Goal: Communication & Community: Answer question/provide support

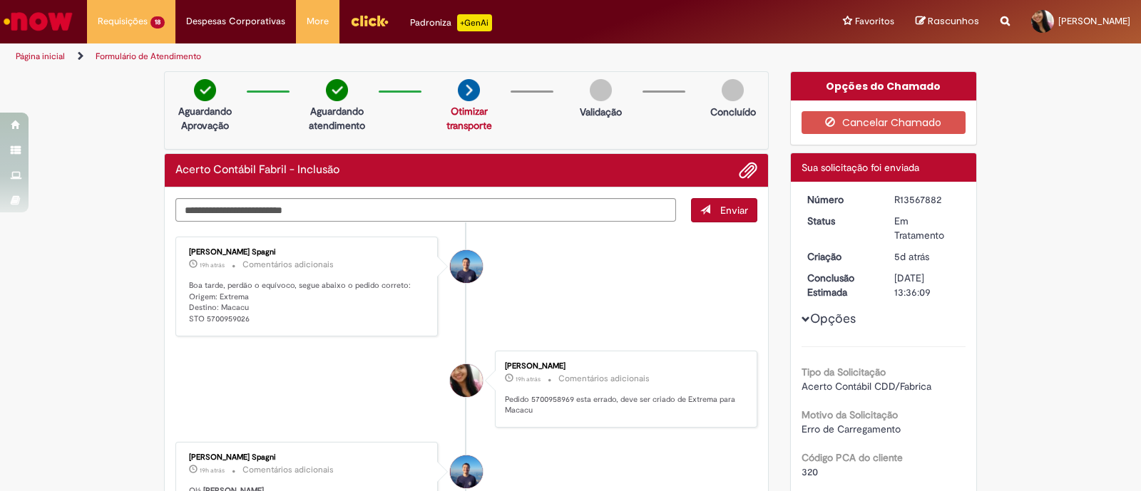
scroll to position [535, 0]
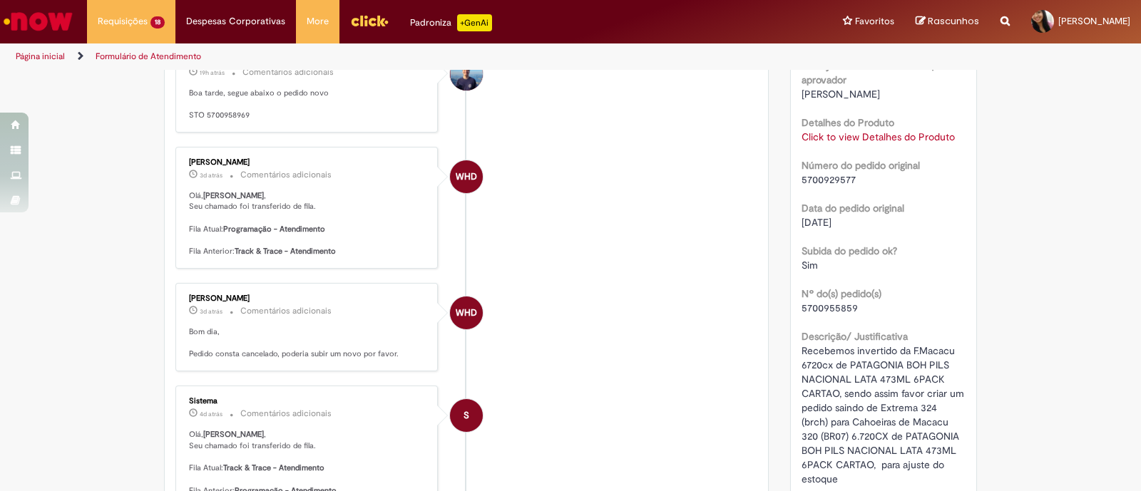
drag, startPoint x: 264, startPoint y: 161, endPoint x: 182, endPoint y: 161, distance: 82.0
click at [189, 161] on div "[PERSON_NAME]" at bounding box center [307, 162] width 237 height 9
copy div "[PERSON_NAME]"
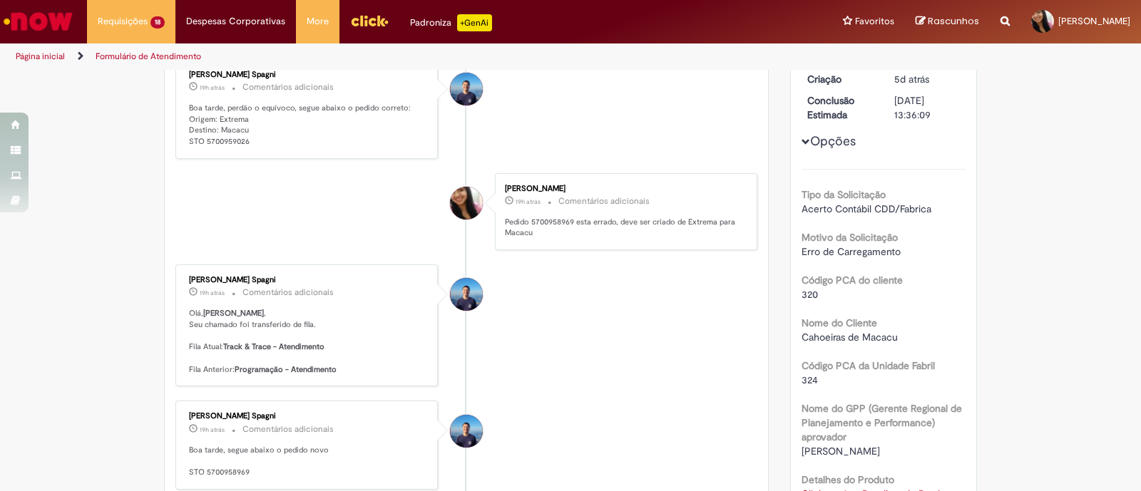
scroll to position [0, 0]
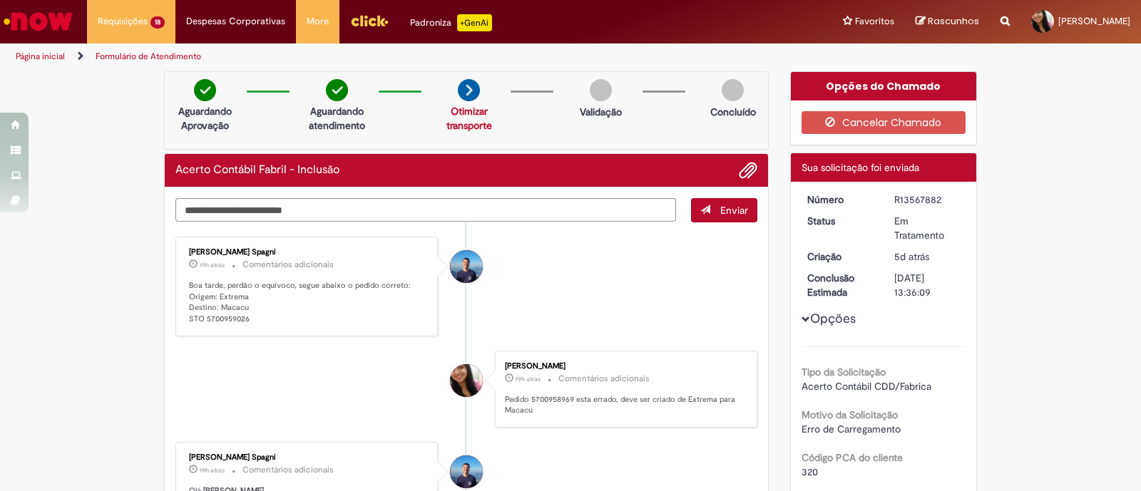
click at [470, 198] on textarea "Digite sua mensagem aqui..." at bounding box center [425, 210] width 500 height 24
type textarea "*"
drag, startPoint x: 192, startPoint y: 205, endPoint x: 195, endPoint y: 249, distance: 44.3
click at [192, 205] on textarea "**********" at bounding box center [425, 210] width 500 height 24
type textarea "**********"
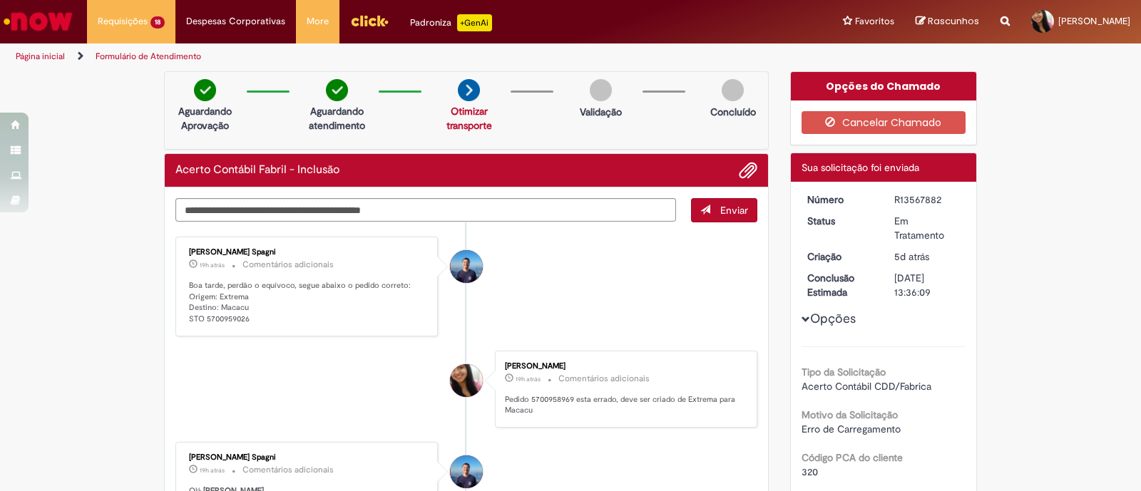
click at [720, 211] on span "Enviar" at bounding box center [734, 210] width 28 height 13
